Goal: Information Seeking & Learning: Learn about a topic

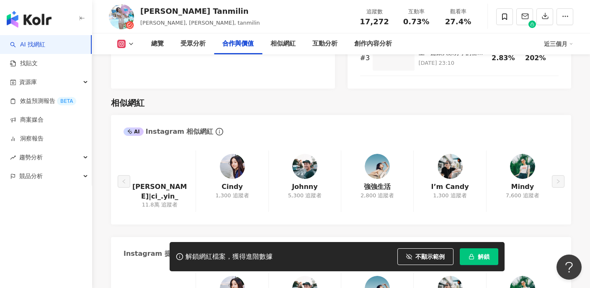
scroll to position [1362, 0]
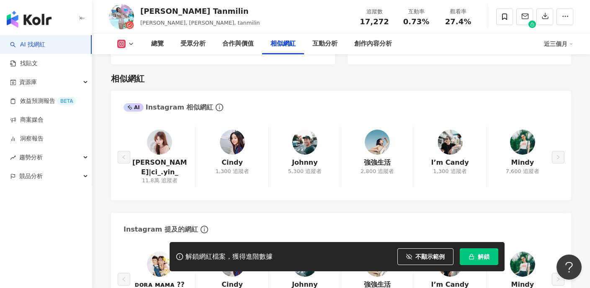
click at [165, 131] on img at bounding box center [159, 142] width 25 height 25
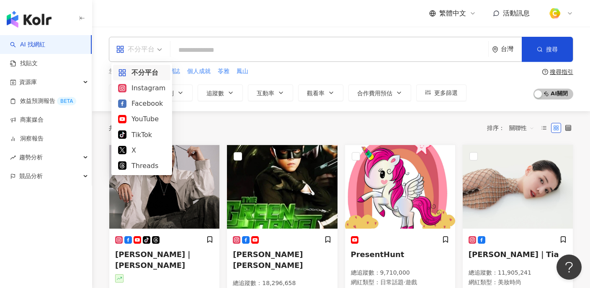
click at [139, 46] on div "不分平台" at bounding box center [135, 49] width 39 height 13
click at [134, 105] on div "Facebook" at bounding box center [141, 103] width 47 height 10
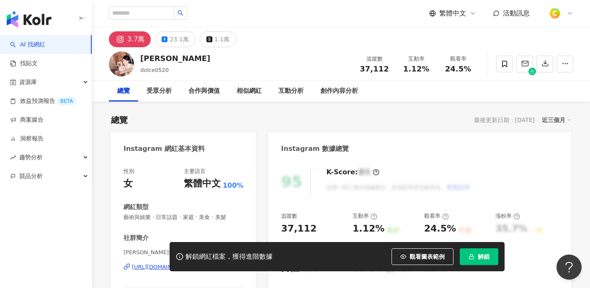
scroll to position [14, 0]
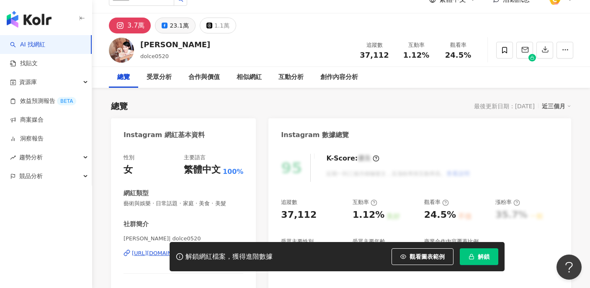
click at [174, 26] on div "23.1萬" at bounding box center [178, 26] width 19 height 12
click at [172, 26] on div "23.1萬" at bounding box center [178, 26] width 19 height 12
click at [173, 25] on div "23.1萬" at bounding box center [178, 26] width 19 height 12
click at [178, 27] on div "23.1萬" at bounding box center [178, 26] width 19 height 12
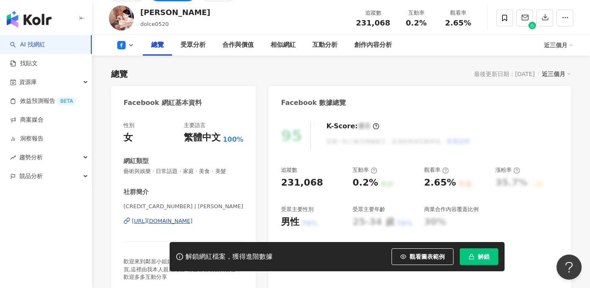
scroll to position [66, 0]
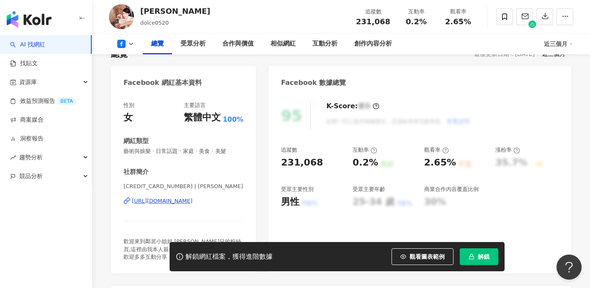
click at [159, 201] on div "https://www.facebook.com/138281542926531" at bounding box center [162, 202] width 61 height 8
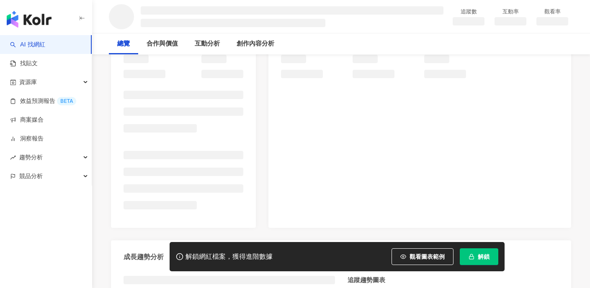
scroll to position [118, 0]
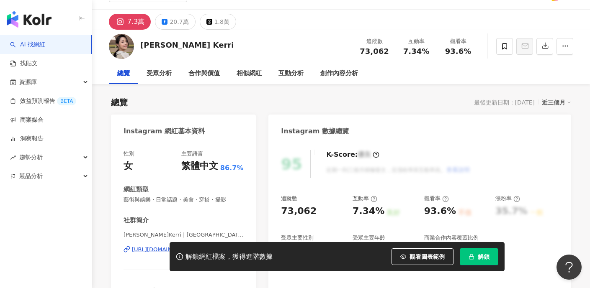
click at [176, 23] on div "20.7萬" at bounding box center [178, 22] width 19 height 12
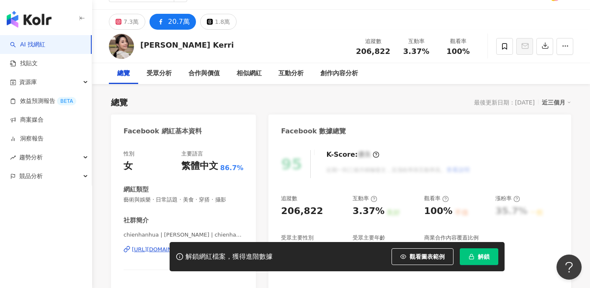
scroll to position [135, 0]
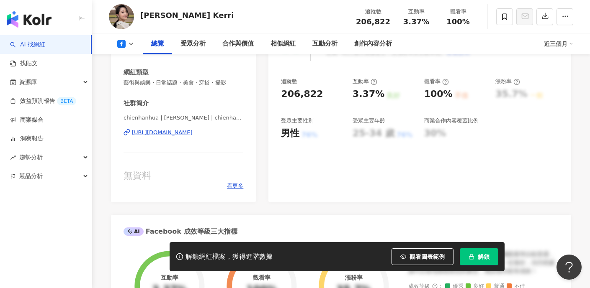
click at [184, 133] on div "https://www.facebook.com/536707303029267" at bounding box center [162, 133] width 61 height 8
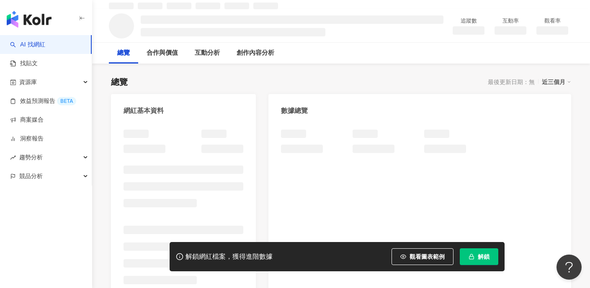
scroll to position [86, 0]
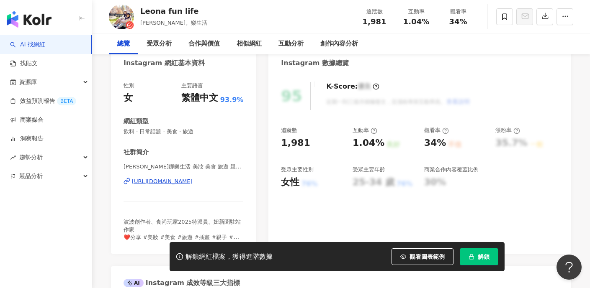
click at [418, 259] on span "觀看圖表範例" at bounding box center [426, 257] width 35 height 7
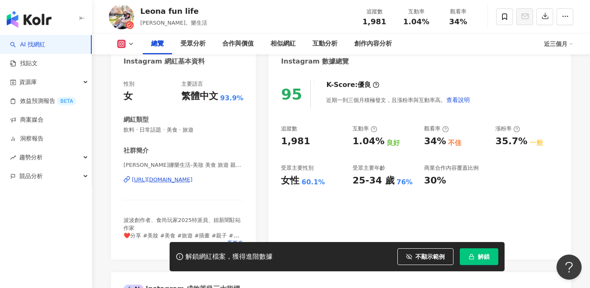
scroll to position [62, 0]
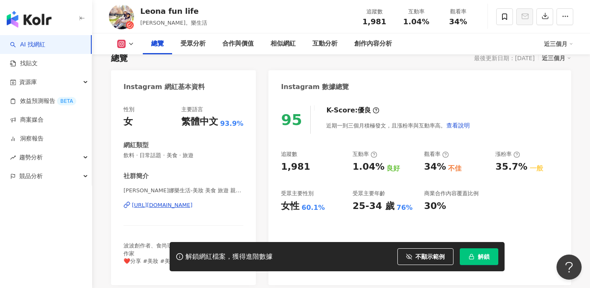
click at [193, 205] on div "https://www.instagram.com/leona_fun_life/" at bounding box center [162, 206] width 61 height 8
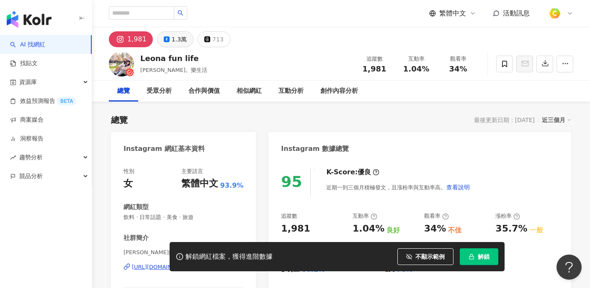
click at [173, 39] on div "1.3萬" at bounding box center [179, 39] width 15 height 12
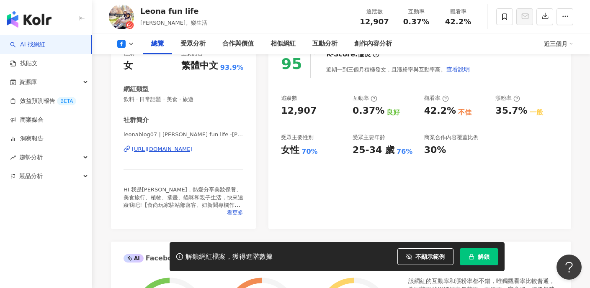
click at [180, 146] on div "https://www.facebook.com/1421916171405230" at bounding box center [162, 150] width 61 height 8
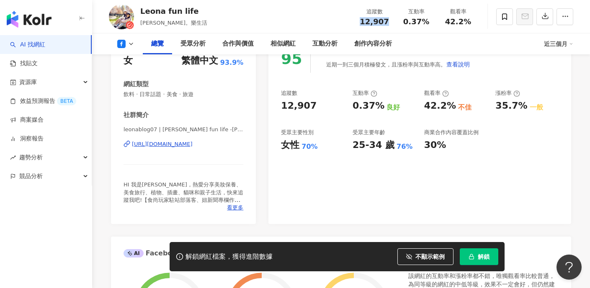
drag, startPoint x: 361, startPoint y: 19, endPoint x: 390, endPoint y: 23, distance: 29.2
click at [390, 23] on div "追蹤數 12,907" at bounding box center [374, 17] width 42 height 18
copy span "12,907"
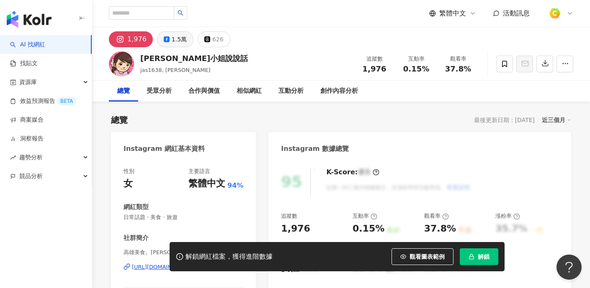
click at [178, 40] on div "1.5萬" at bounding box center [179, 39] width 15 height 12
click at [176, 41] on div "1.5萬" at bounding box center [179, 39] width 15 height 12
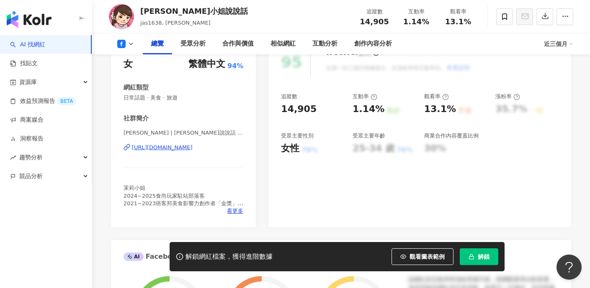
scroll to position [134, 0]
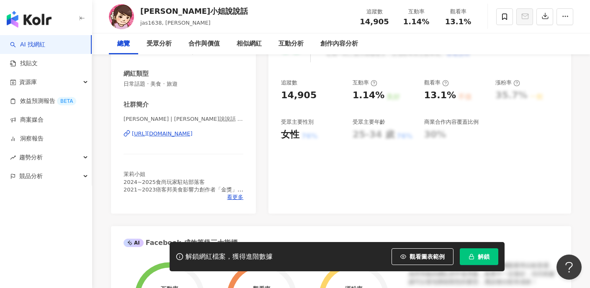
click at [188, 134] on div "https://www.facebook.com/249900281832145" at bounding box center [162, 134] width 61 height 8
drag, startPoint x: 362, startPoint y: 18, endPoint x: 392, endPoint y: 22, distance: 29.9
click at [392, 22] on div "追蹤數 14,905" at bounding box center [374, 17] width 42 height 18
copy span "14,905"
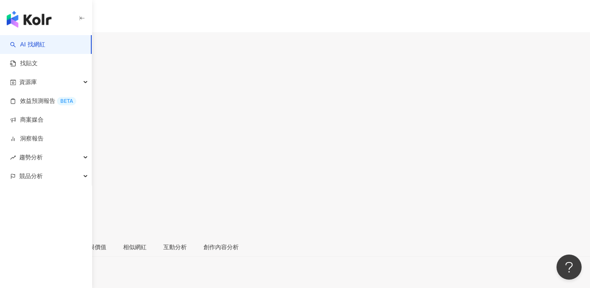
scroll to position [147, 0]
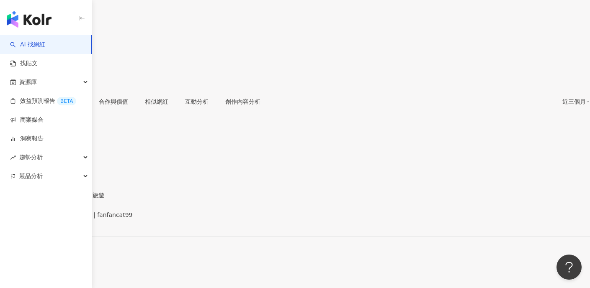
click at [74, 219] on div "https://www.facebook.com/192092470813658" at bounding box center [40, 222] width 65 height 7
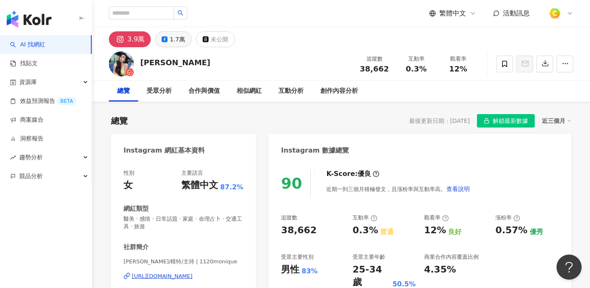
click at [174, 44] on div "1.7萬" at bounding box center [176, 39] width 15 height 12
click at [174, 43] on div "1.7萬" at bounding box center [176, 39] width 15 height 12
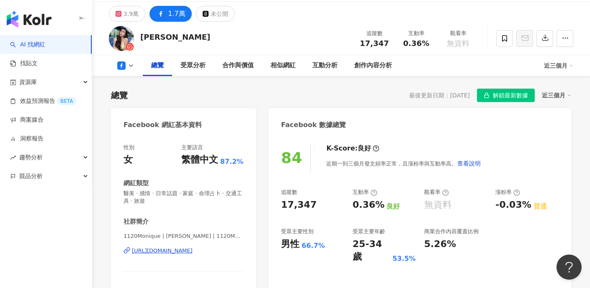
scroll to position [35, 0]
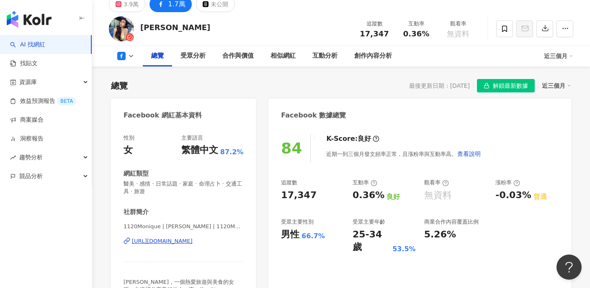
click at [188, 241] on div "https://www.facebook.com/144781872633161" at bounding box center [162, 242] width 61 height 8
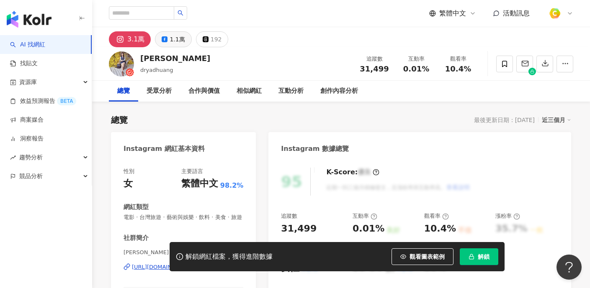
click at [175, 39] on div "1.1萬" at bounding box center [176, 39] width 15 height 12
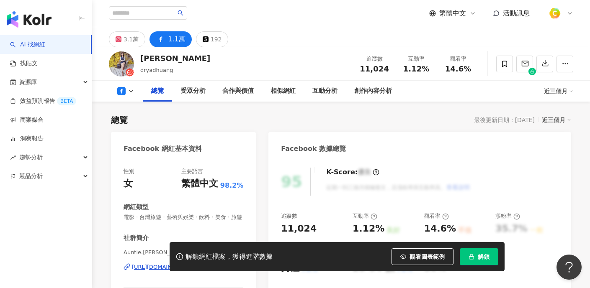
scroll to position [135, 0]
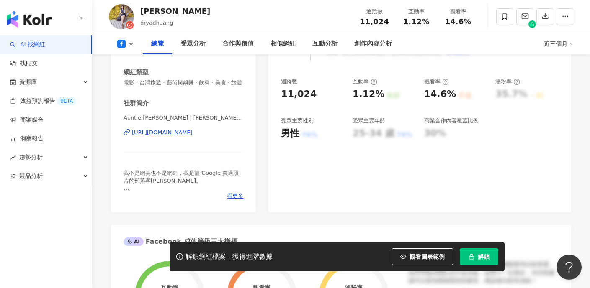
click at [193, 132] on div "[URL][DOMAIN_NAME]" at bounding box center [162, 133] width 61 height 8
drag, startPoint x: 359, startPoint y: 23, endPoint x: 390, endPoint y: 23, distance: 31.0
click at [390, 23] on div "追蹤數 11,024" at bounding box center [374, 17] width 42 height 18
copy span "11,024"
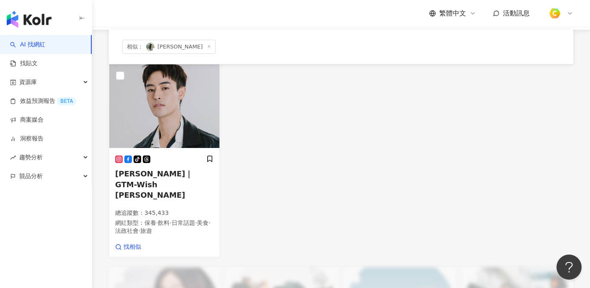
scroll to position [137, 0]
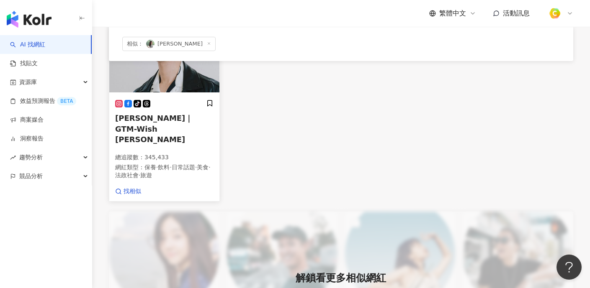
click at [161, 120] on span "朱宇謀｜GTM-Wish 朱宇謀" at bounding box center [153, 129] width 77 height 30
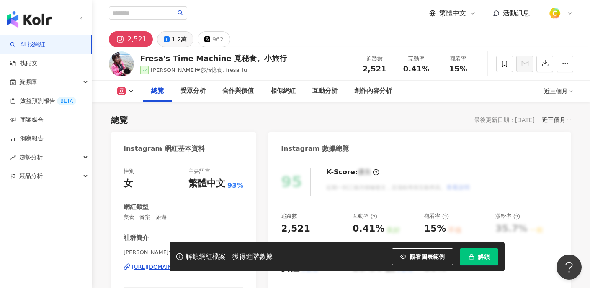
click at [176, 33] on div "1.2萬" at bounding box center [179, 39] width 15 height 12
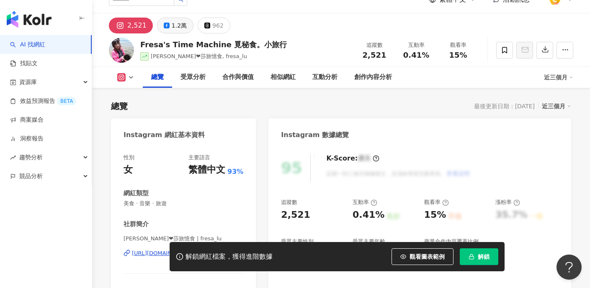
click at [176, 24] on div "1.2萬" at bounding box center [179, 26] width 15 height 12
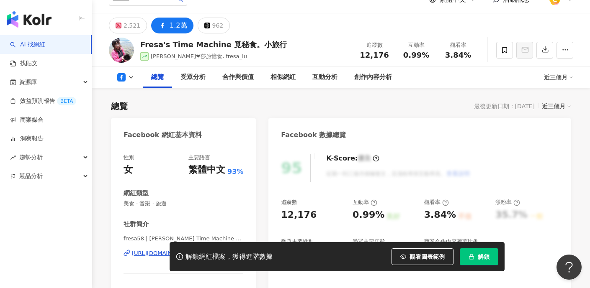
scroll to position [44, 0]
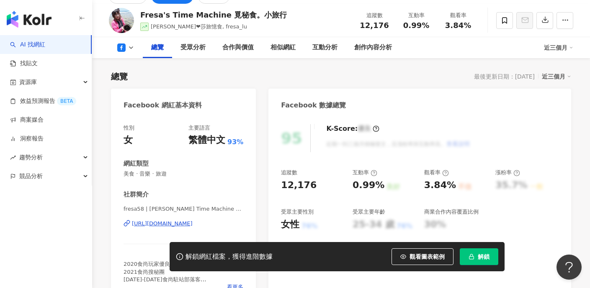
click at [176, 223] on div "https://www.facebook.com/1469880916641881" at bounding box center [162, 224] width 61 height 8
drag, startPoint x: 357, startPoint y: 24, endPoint x: 387, endPoint y: 28, distance: 30.0
click at [387, 28] on div "追蹤數 12,176" at bounding box center [374, 20] width 42 height 18
copy span "12,176"
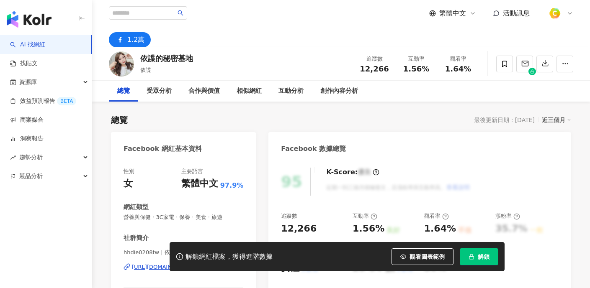
scroll to position [101, 0]
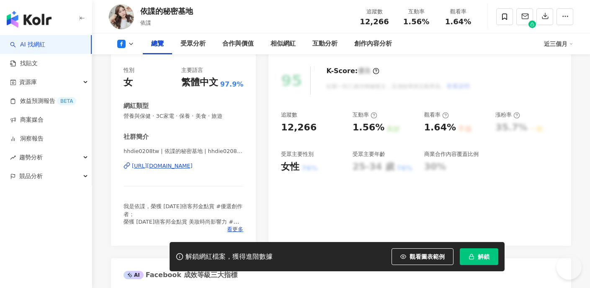
click at [181, 166] on div "[URL][DOMAIN_NAME]" at bounding box center [162, 166] width 61 height 8
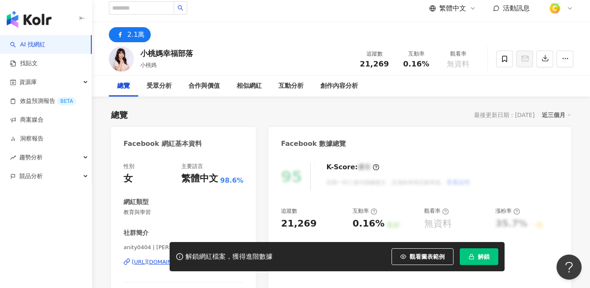
scroll to position [82, 0]
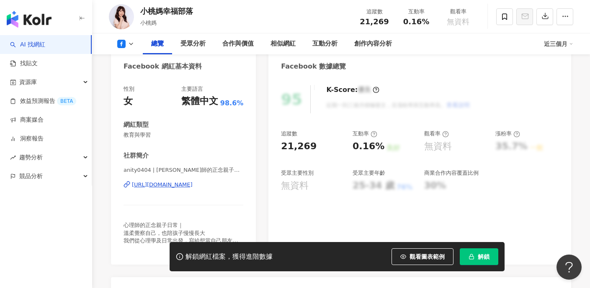
click at [178, 185] on div "https://www.facebook.com/790046667684505" at bounding box center [162, 185] width 61 height 8
drag, startPoint x: 363, startPoint y: 20, endPoint x: 392, endPoint y: 21, distance: 28.9
click at [392, 21] on div "追蹤數 21,269" at bounding box center [374, 17] width 42 height 18
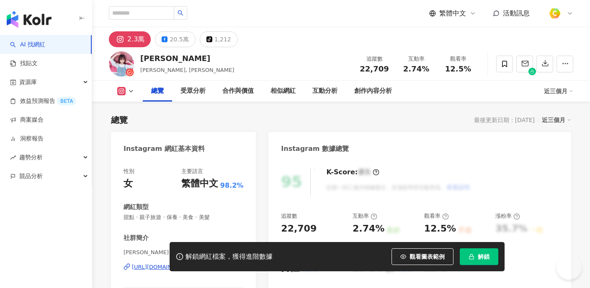
click at [165, 40] on button "20.5萬" at bounding box center [175, 39] width 40 height 16
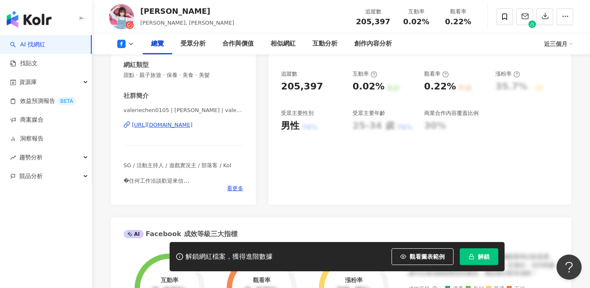
click at [193, 124] on div "[URL][DOMAIN_NAME]" at bounding box center [162, 125] width 61 height 8
drag, startPoint x: 357, startPoint y: 19, endPoint x: 391, endPoint y: 21, distance: 34.0
click at [391, 21] on div "追蹤數 205,397" at bounding box center [373, 17] width 44 height 18
